Goal: Task Accomplishment & Management: Complete application form

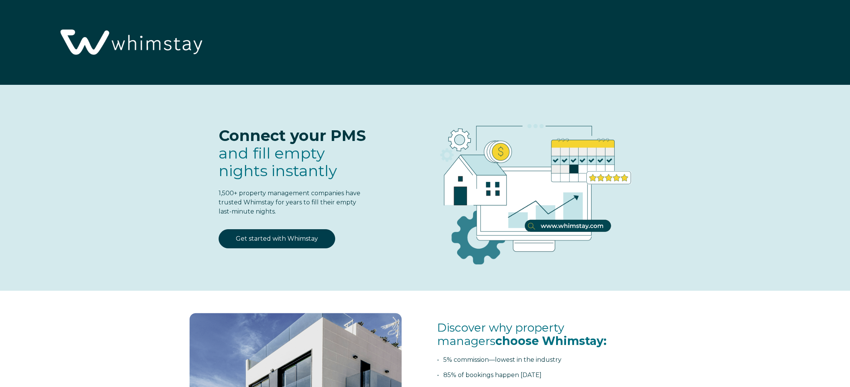
select select "US"
select select "Standard"
click at [288, 238] on link "Get started with Whimstay" at bounding box center [277, 238] width 117 height 19
select select "US"
select select "Standard"
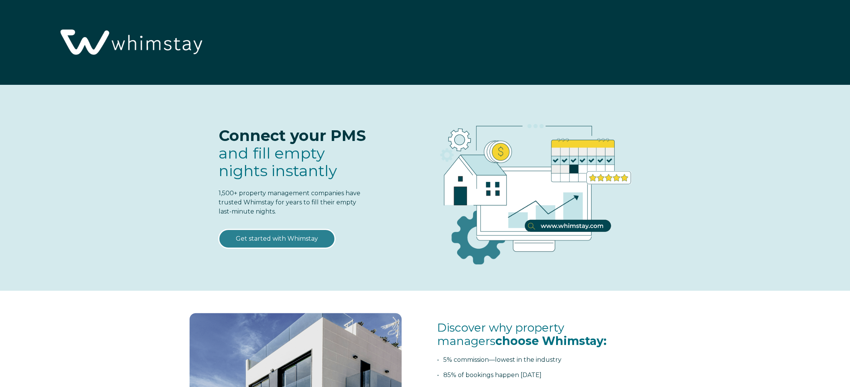
click at [259, 239] on link "Get started with Whimstay" at bounding box center [277, 238] width 117 height 19
select select "US"
select select "Standard"
